Goal: Transaction & Acquisition: Purchase product/service

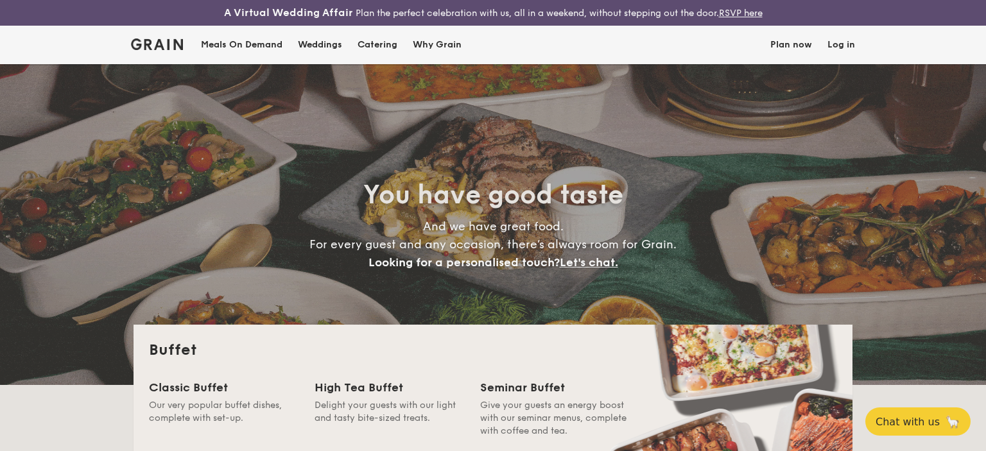
select select
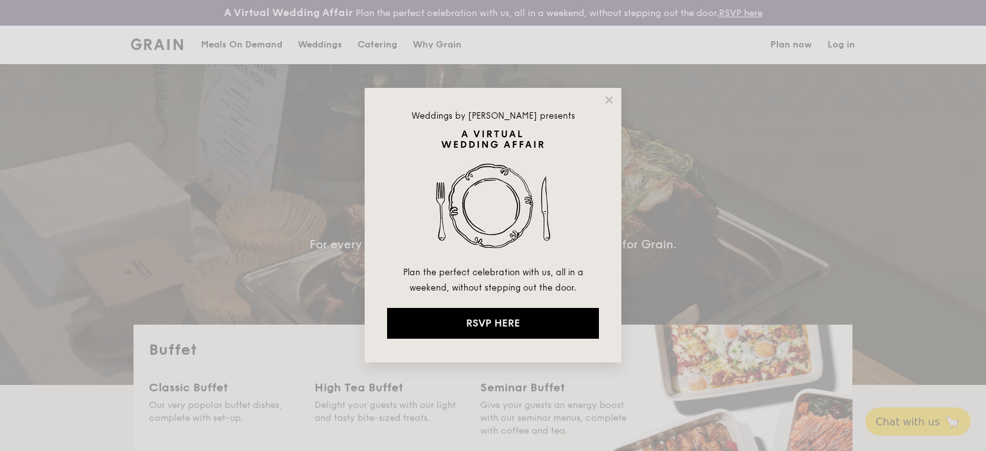
click at [610, 109] on div "Weddings by [PERSON_NAME] presents Plan the perfect celebration with us, all in…" at bounding box center [492, 225] width 257 height 275
click at [610, 99] on icon at bounding box center [608, 99] width 7 height 7
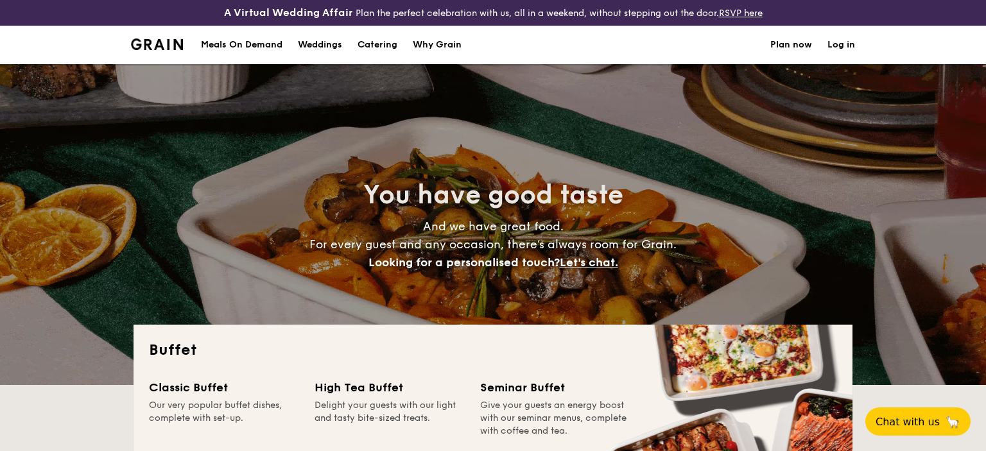
click at [377, 43] on h1 "Catering" at bounding box center [377, 45] width 40 height 39
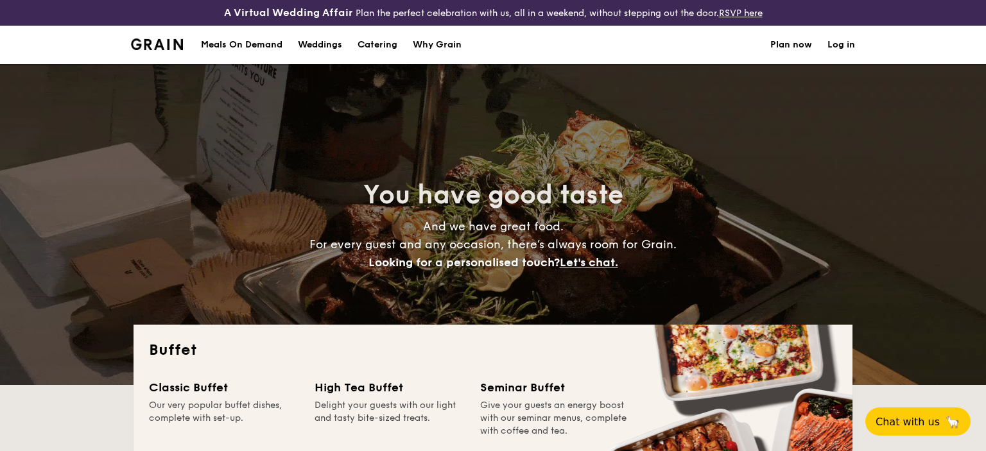
click at [366, 46] on h1 "Catering" at bounding box center [377, 45] width 40 height 39
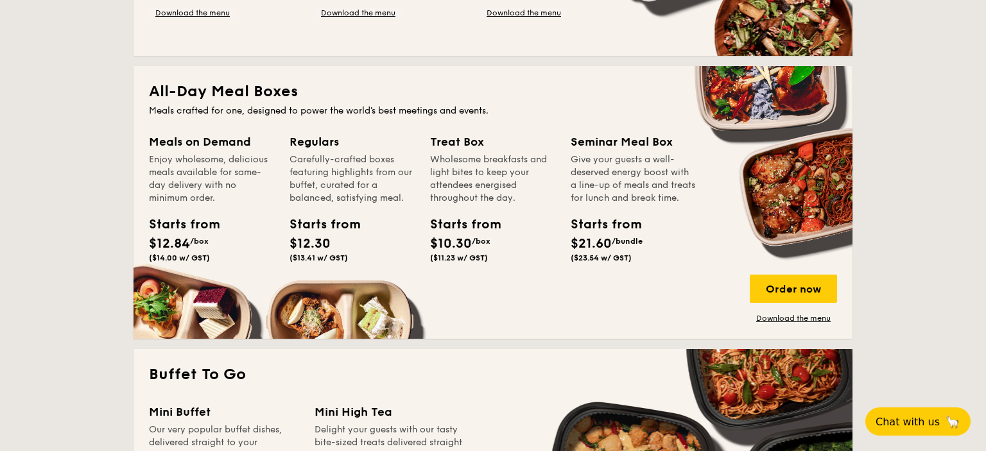
scroll to position [813, 0]
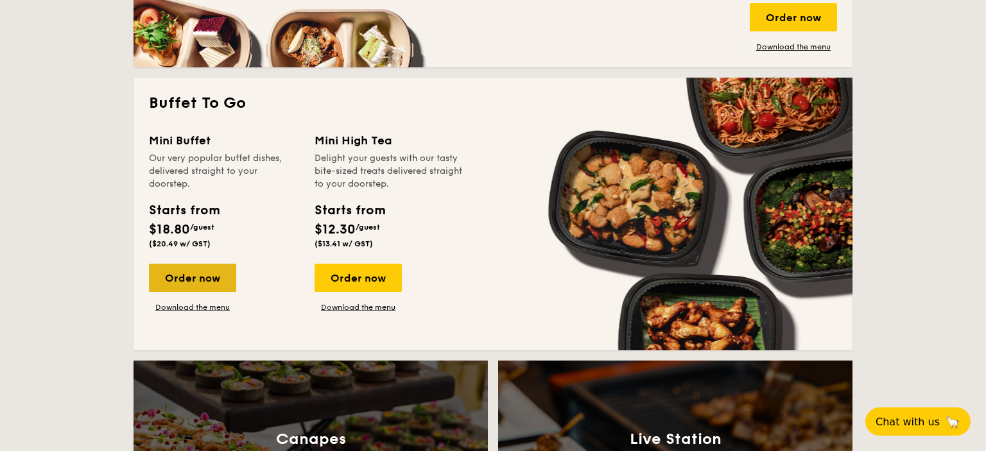
click at [199, 281] on div "Order now" at bounding box center [192, 278] width 87 height 28
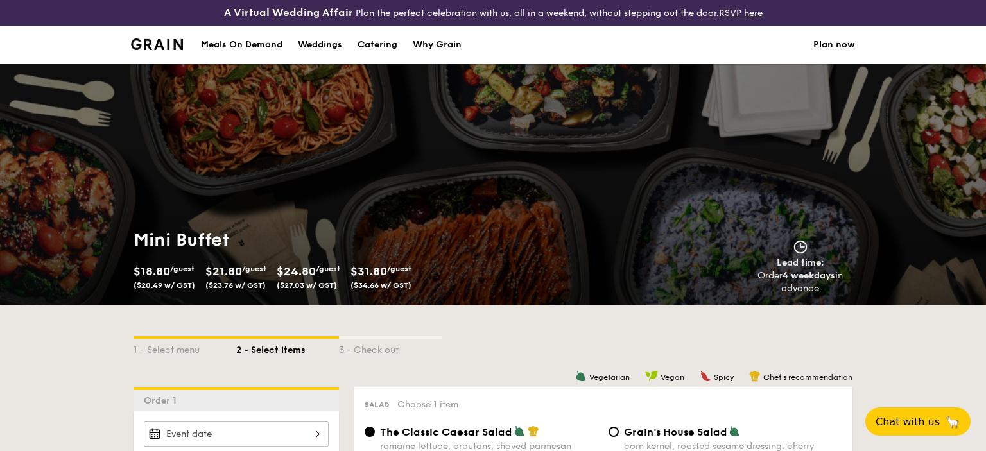
scroll to position [1958, 0]
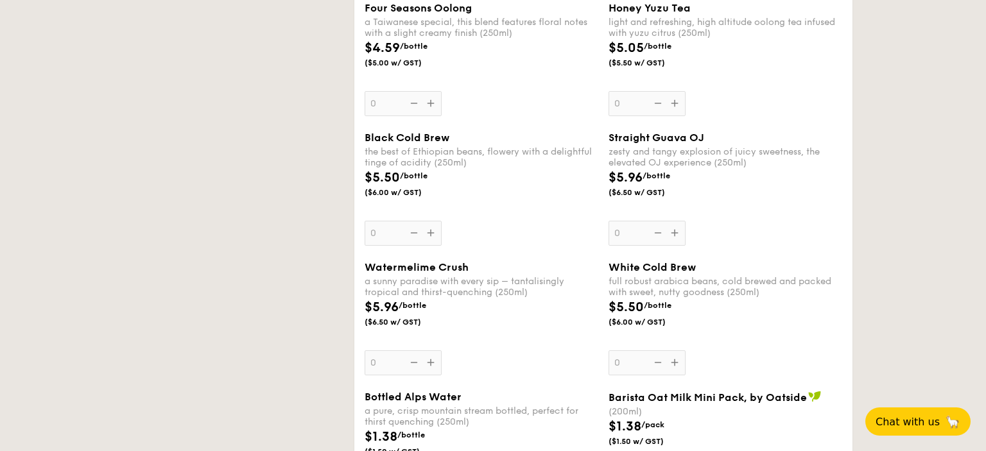
select select
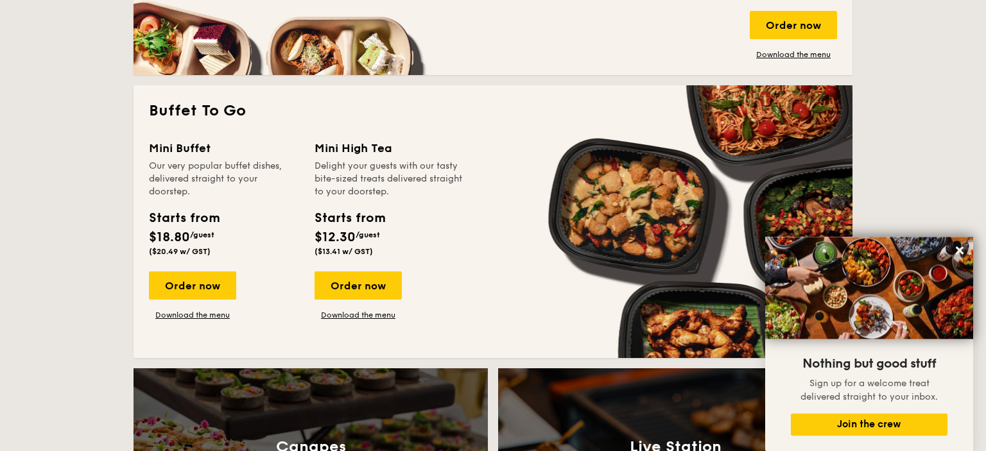
scroll to position [806, 0]
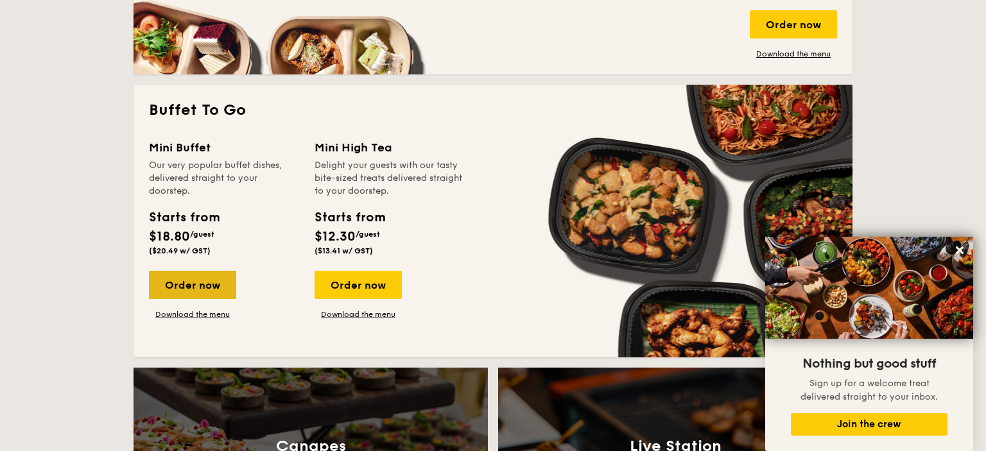
click at [199, 285] on div "Order now" at bounding box center [192, 285] width 87 height 28
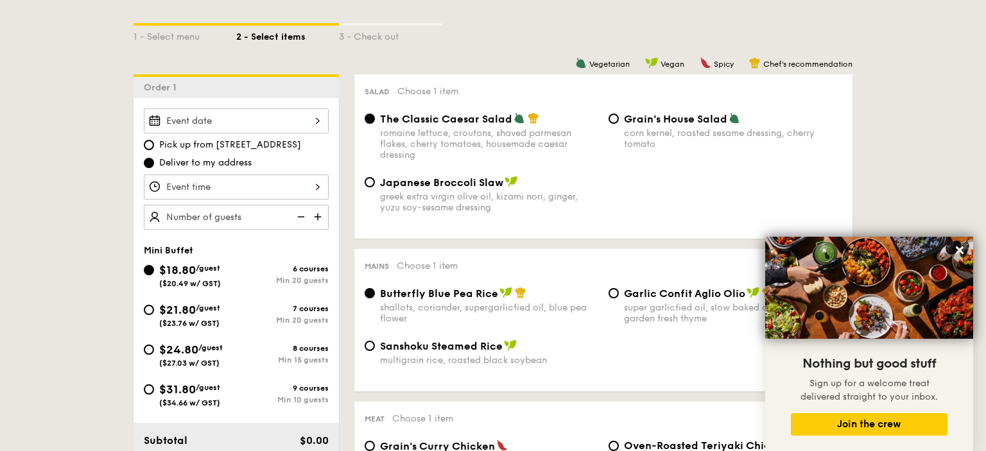
scroll to position [339, 0]
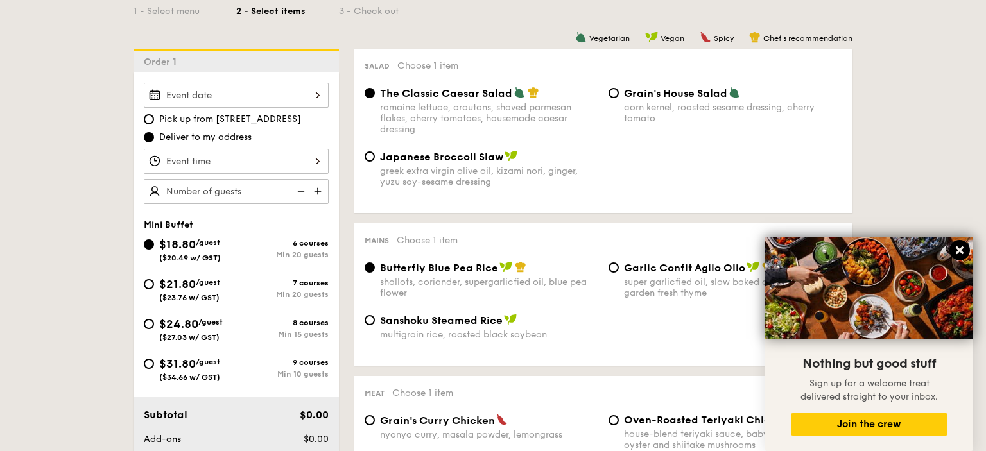
click at [960, 250] on icon at bounding box center [959, 250] width 8 height 8
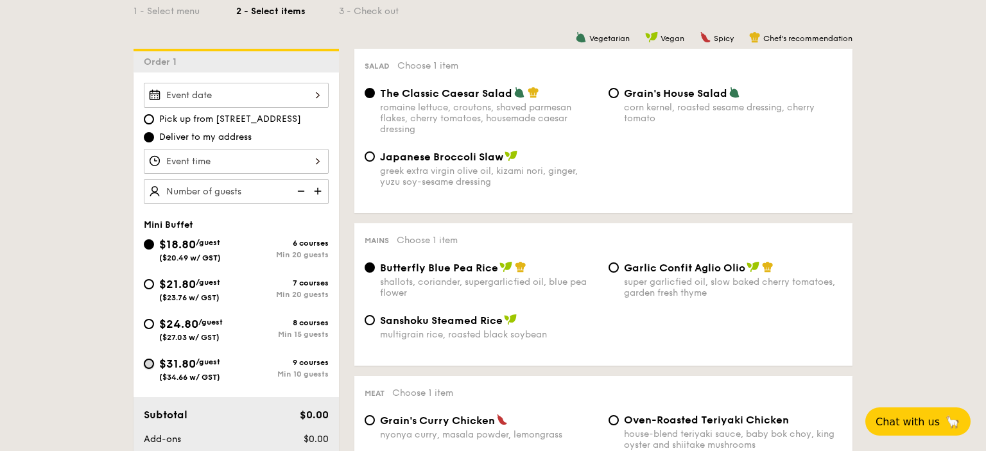
click at [147, 366] on input "$31.80 /guest ($34.66 w/ GST) 9 courses Min 10 guests" at bounding box center [149, 364] width 10 height 10
radio input "true"
radio input "false"
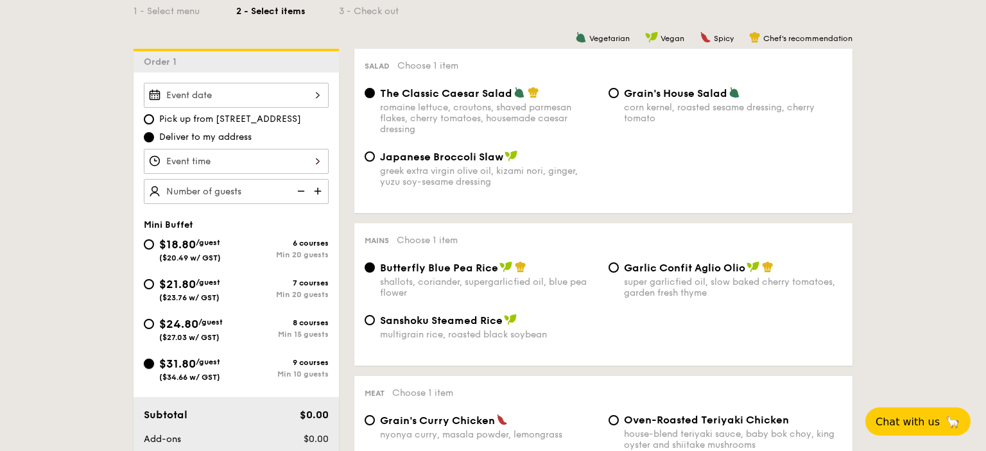
radio input "true"
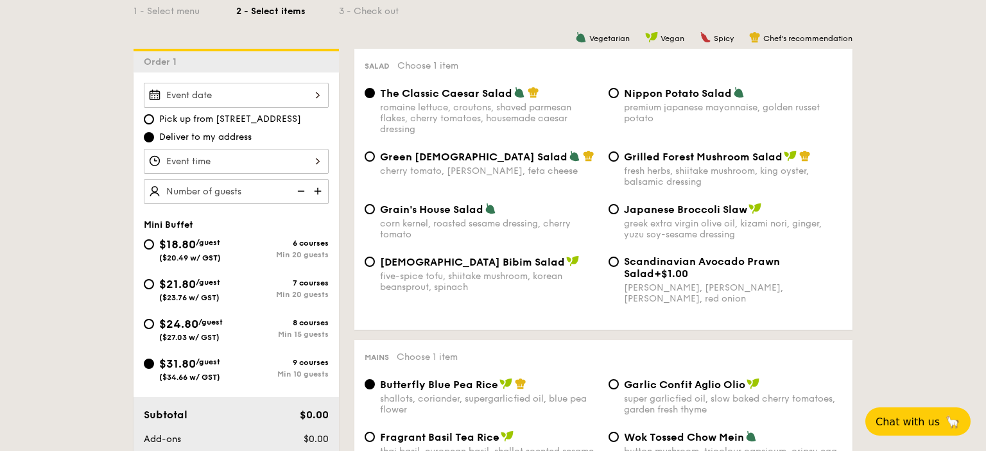
click at [210, 91] on input "Smoked Mesquite Whole Chicken brined in our in-house blend of herbs and spices,…" at bounding box center [236, 95] width 185 height 25
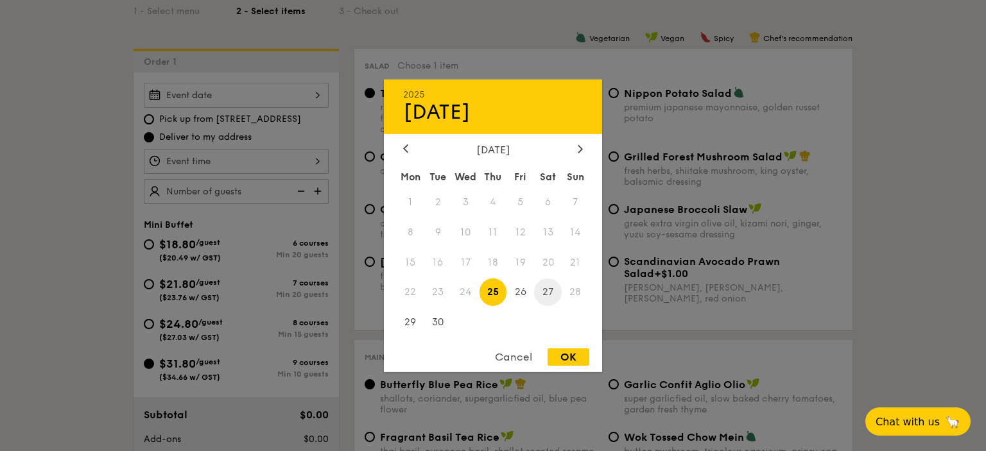
click at [547, 298] on span "27" at bounding box center [548, 292] width 28 height 28
click at [577, 358] on div "OK" at bounding box center [568, 356] width 42 height 17
type input "[DATE]"
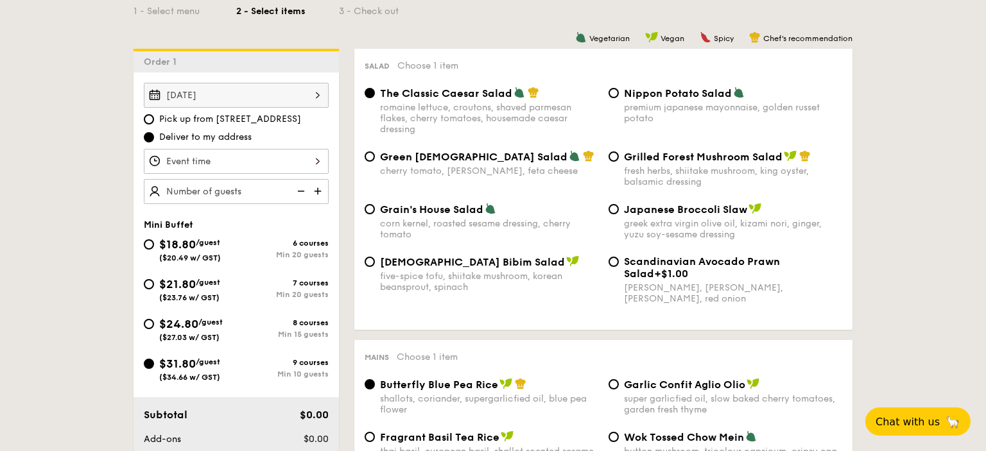
click at [194, 161] on input "Smoked Mesquite Whole Chicken brined in our in-house blend of herbs and spices,…" at bounding box center [236, 161] width 185 height 25
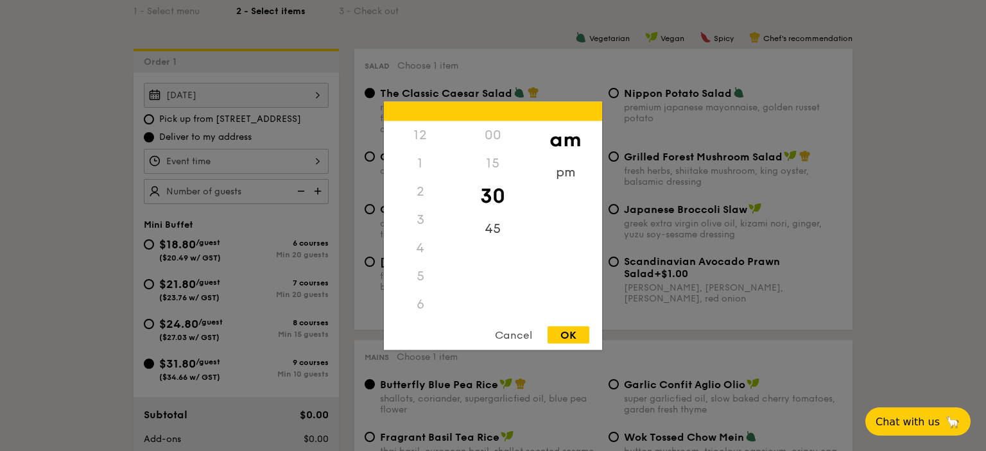
scroll to position [141, 0]
click at [421, 134] on div "5" at bounding box center [420, 135] width 73 height 28
click at [421, 137] on div "5" at bounding box center [420, 135] width 73 height 28
click at [420, 281] on div "5" at bounding box center [420, 276] width 73 height 28
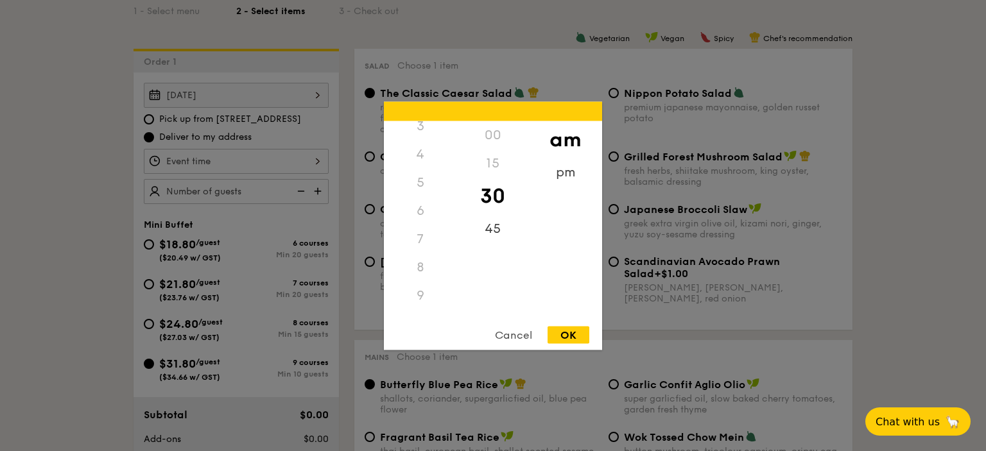
scroll to position [152, 0]
click at [560, 173] on div "pm" at bounding box center [565, 176] width 73 height 37
click at [425, 132] on div "5" at bounding box center [420, 137] width 73 height 37
click at [570, 335] on div "OK" at bounding box center [568, 334] width 42 height 17
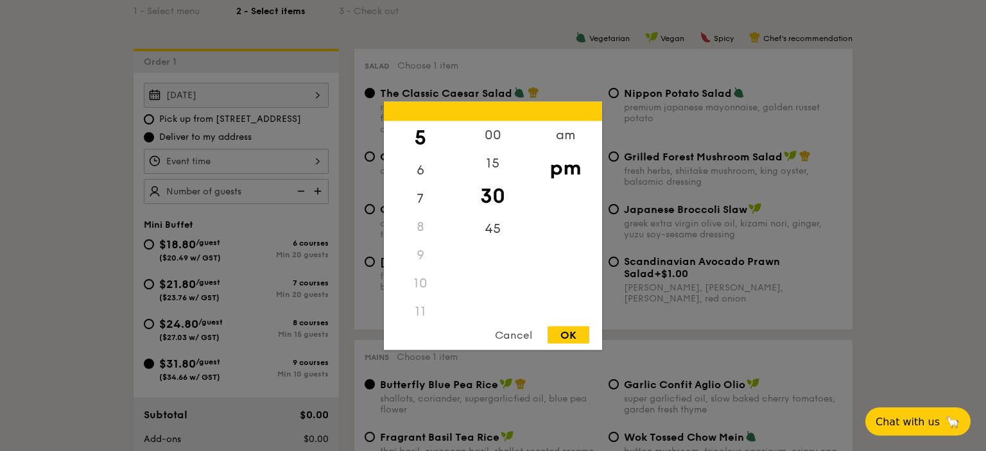
type input "5:30PM"
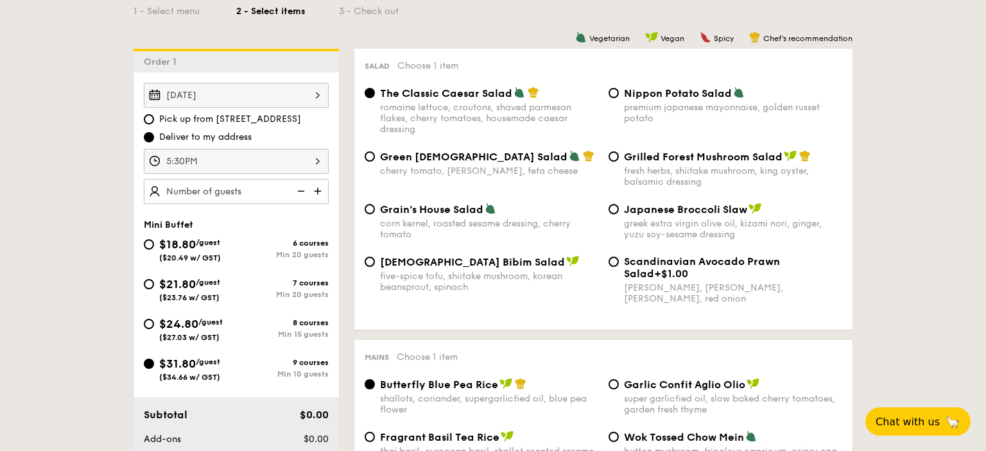
click at [228, 201] on div at bounding box center [236, 191] width 185 height 25
click at [315, 187] on img at bounding box center [318, 191] width 19 height 24
type input "10 guests"
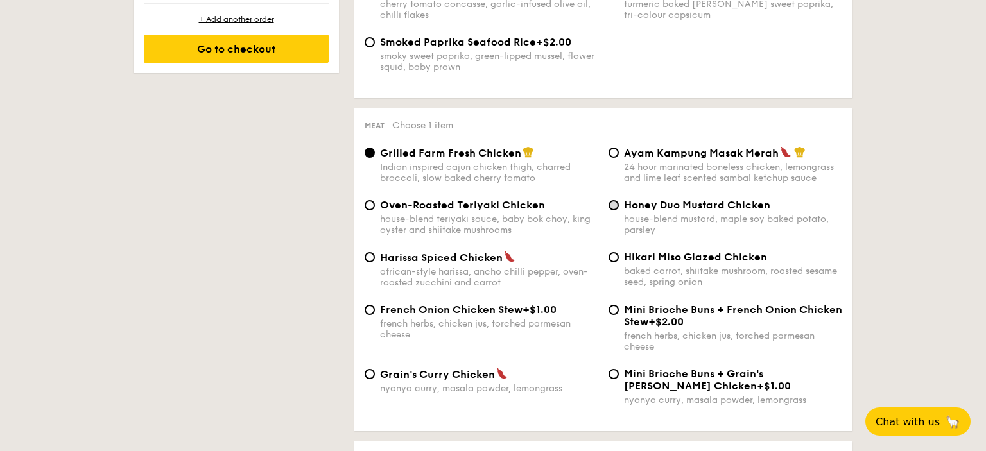
scroll to position [948, 0]
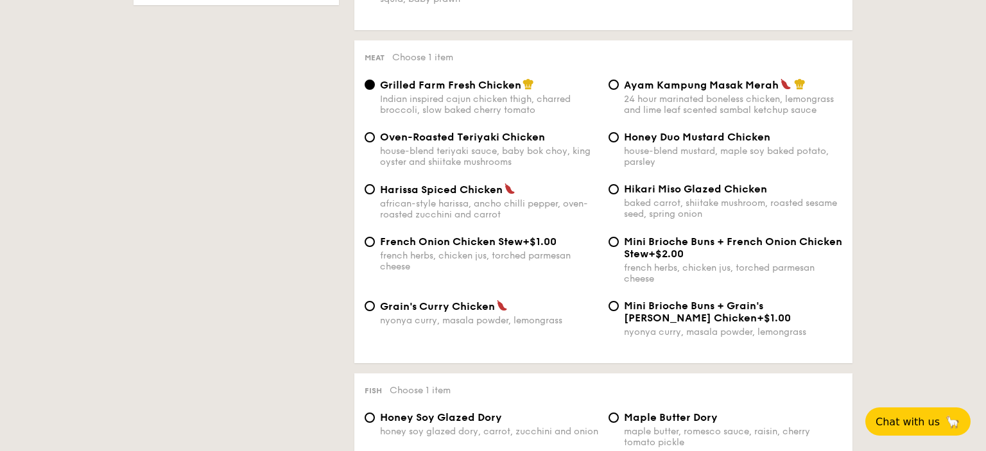
click at [661, 143] on span "Honey Duo Mustard Chicken" at bounding box center [697, 137] width 146 height 12
click at [619, 142] on input "Honey Duo Mustard Chicken house-blend mustard, maple soy baked potato, parsley" at bounding box center [613, 137] width 10 height 10
radio input "true"
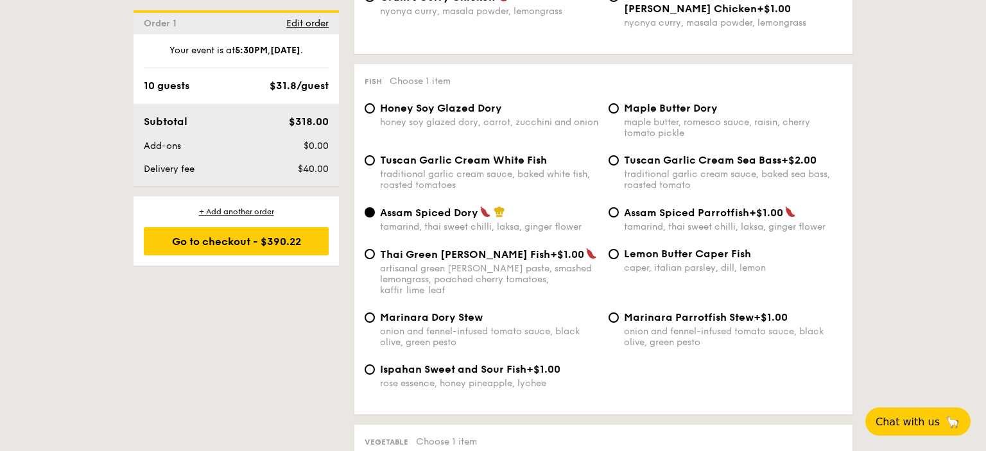
scroll to position [1287, 0]
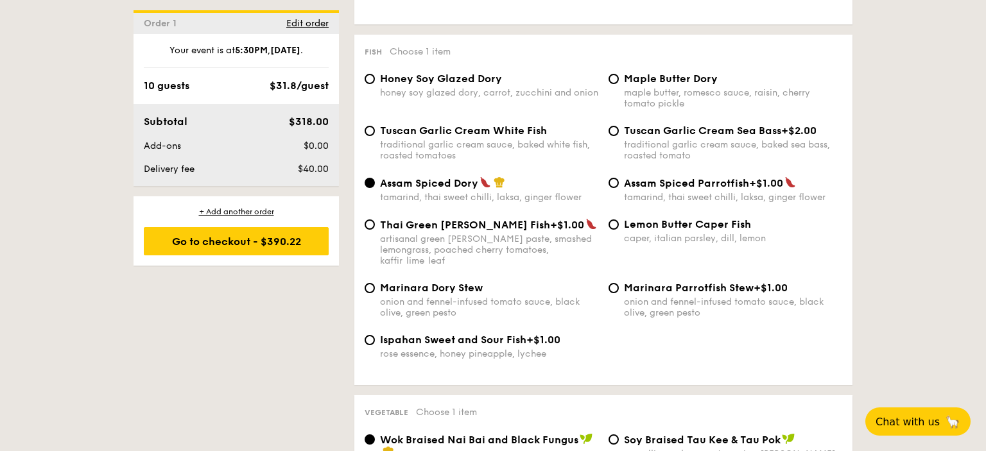
click at [454, 151] on div "traditional garlic cream sauce, baked white fish, roasted tomatoes" at bounding box center [489, 150] width 218 height 22
click at [375, 136] on input "Tuscan Garlic Cream White Fish traditional garlic cream sauce, baked white fish…" at bounding box center [369, 131] width 10 height 10
radio input "true"
click at [628, 137] on span "Tuscan Garlic Cream Sea Bass" at bounding box center [702, 130] width 157 height 12
click at [619, 136] on input "Tuscan Garlic Cream Sea Bass +$2.00 traditional garlic cream sauce, baked sea b…" at bounding box center [613, 131] width 10 height 10
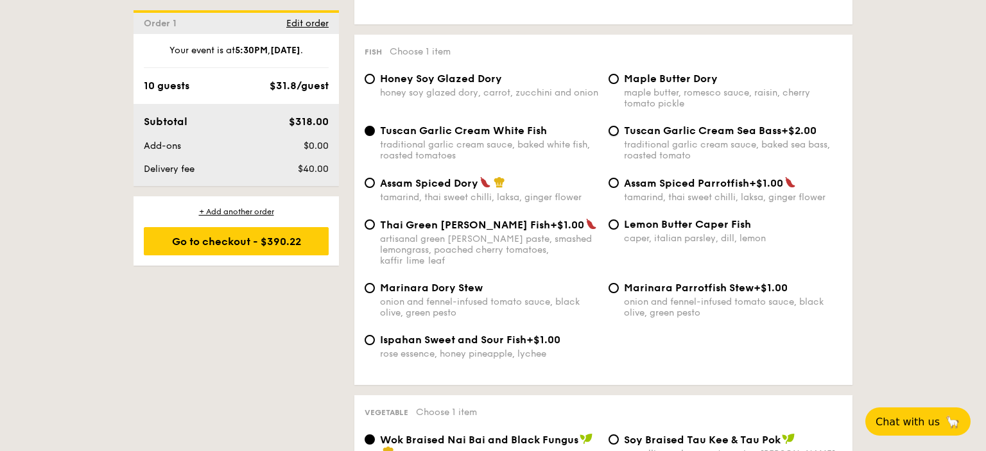
radio input "true"
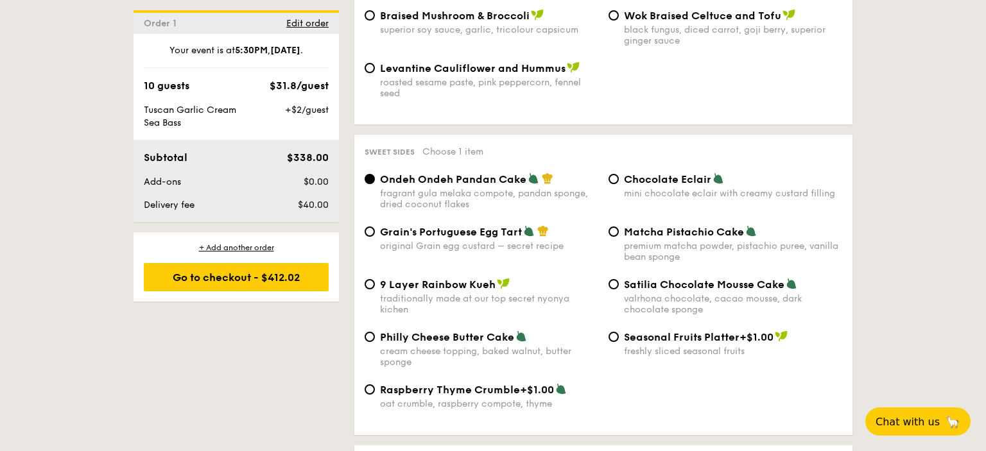
scroll to position [1897, 0]
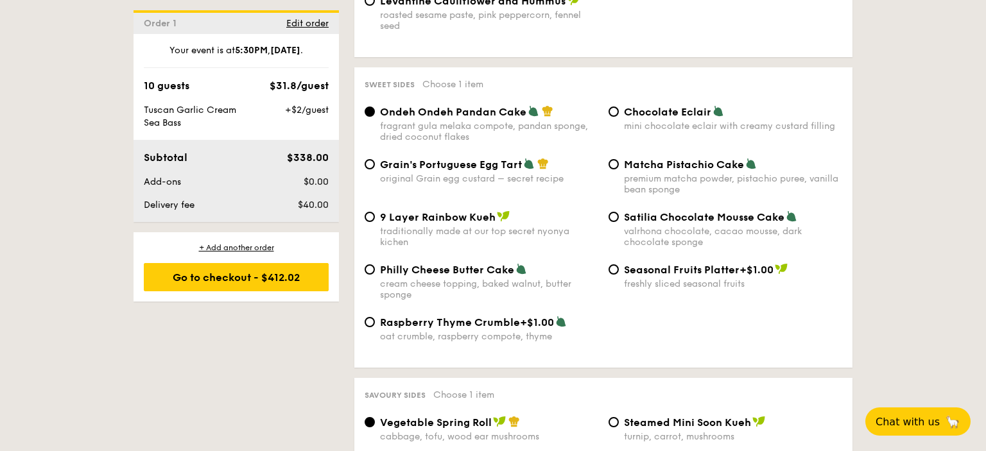
click at [439, 329] on span "Raspberry Thyme Crumble" at bounding box center [450, 322] width 140 height 12
click at [375, 327] on input "Raspberry Thyme Crumble +$1.00 oat crumble, raspberry compote, thyme" at bounding box center [369, 322] width 10 height 10
radio input "true"
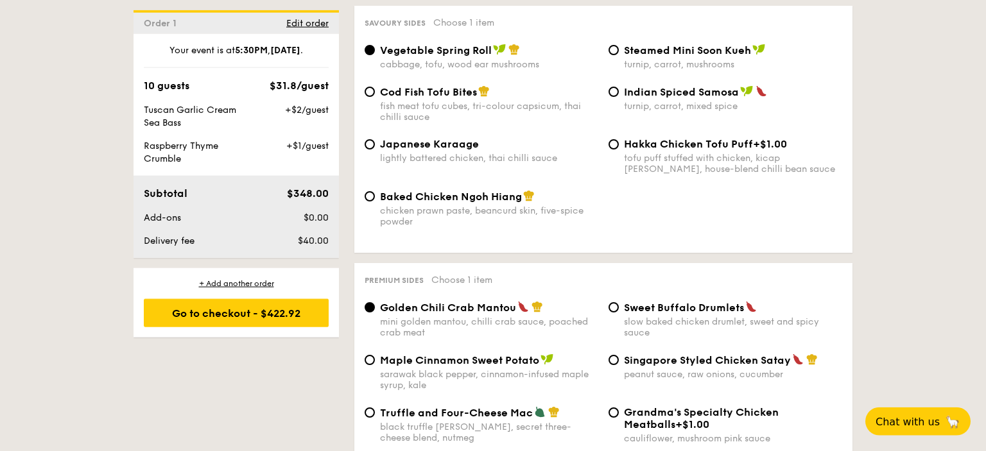
scroll to position [2236, 0]
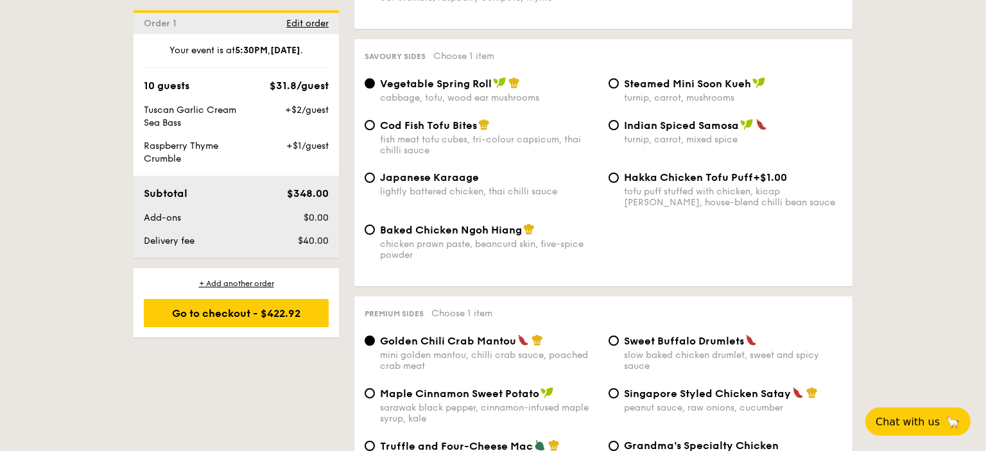
click at [450, 236] on span "Baked Chicken Ngoh Hiang" at bounding box center [451, 230] width 142 height 12
click at [375, 235] on input "Baked Chicken Ngoh Hiang chicken prawn paste, beancurd skin, five-spice powder" at bounding box center [369, 230] width 10 height 10
radio input "true"
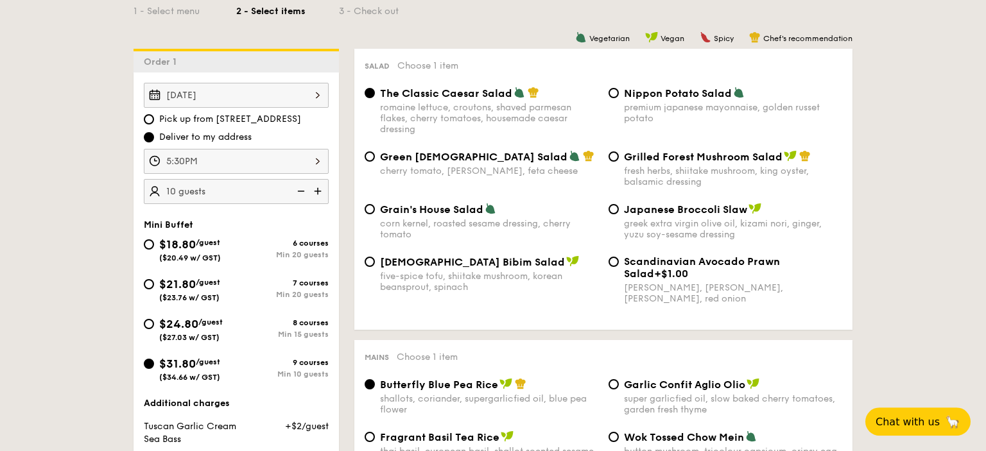
scroll to position [339, 0]
click at [615, 156] on input "Grilled Forest Mushroom Salad fresh herbs, shiitake mushroom, king oyster, bals…" at bounding box center [613, 156] width 10 height 10
radio input "true"
click at [210, 166] on input "5:30PM" at bounding box center [236, 161] width 185 height 25
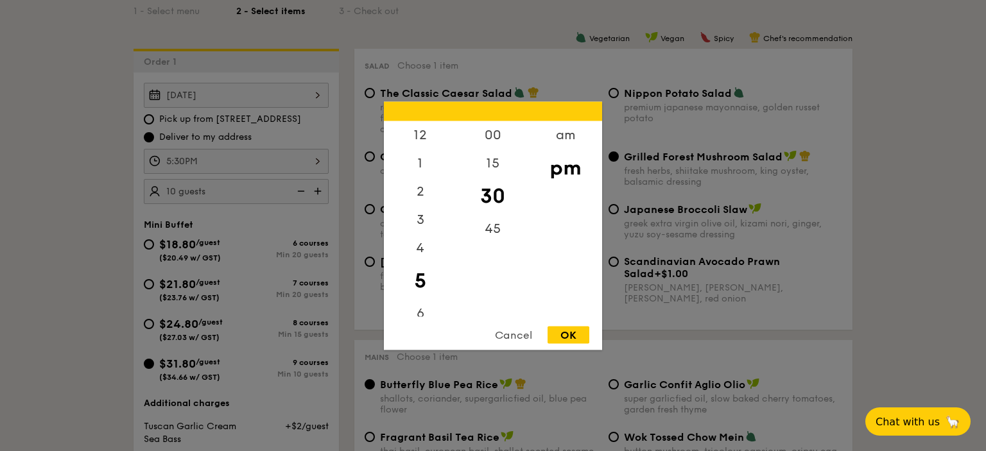
click at [85, 166] on div at bounding box center [493, 225] width 986 height 451
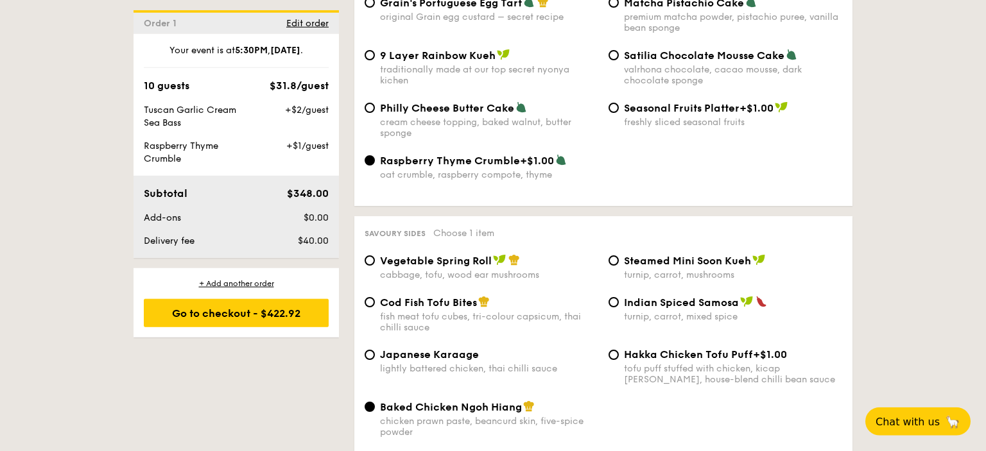
scroll to position [2033, 0]
